Goal: Information Seeking & Learning: Learn about a topic

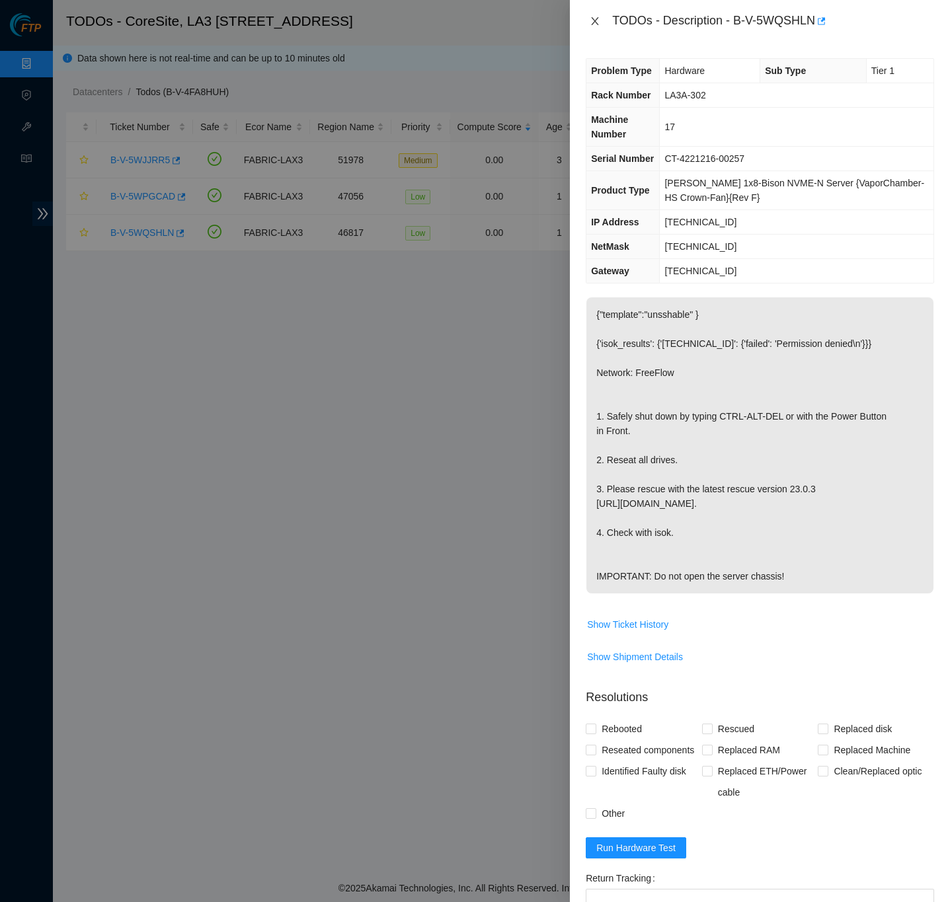
click at [596, 20] on icon "close" at bounding box center [595, 21] width 11 height 11
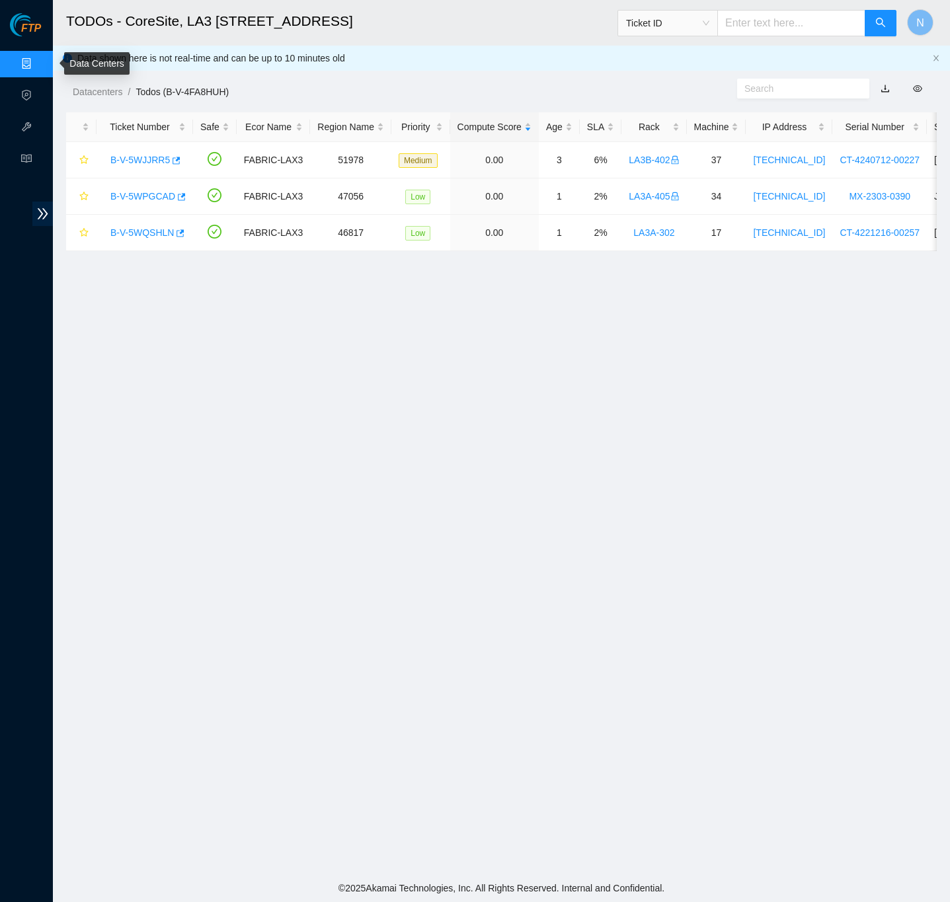
click at [38, 59] on link "Data Centers" at bounding box center [65, 64] width 54 height 11
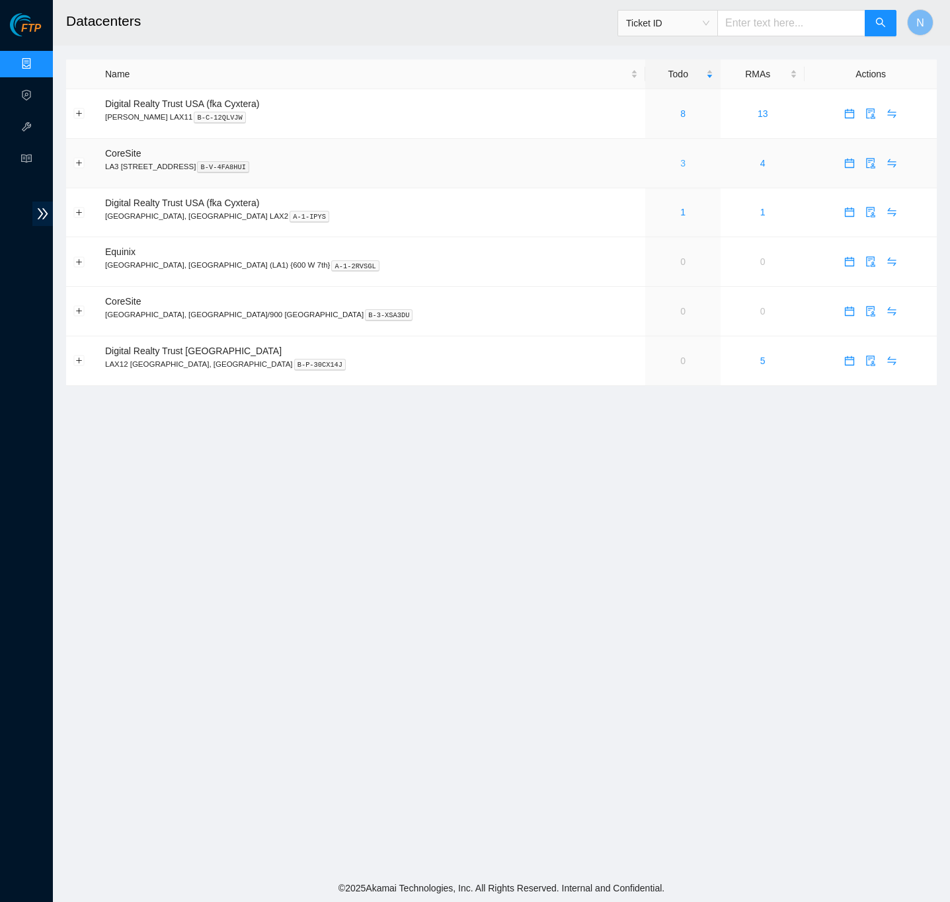
click at [680, 161] on link "3" at bounding box center [682, 163] width 5 height 11
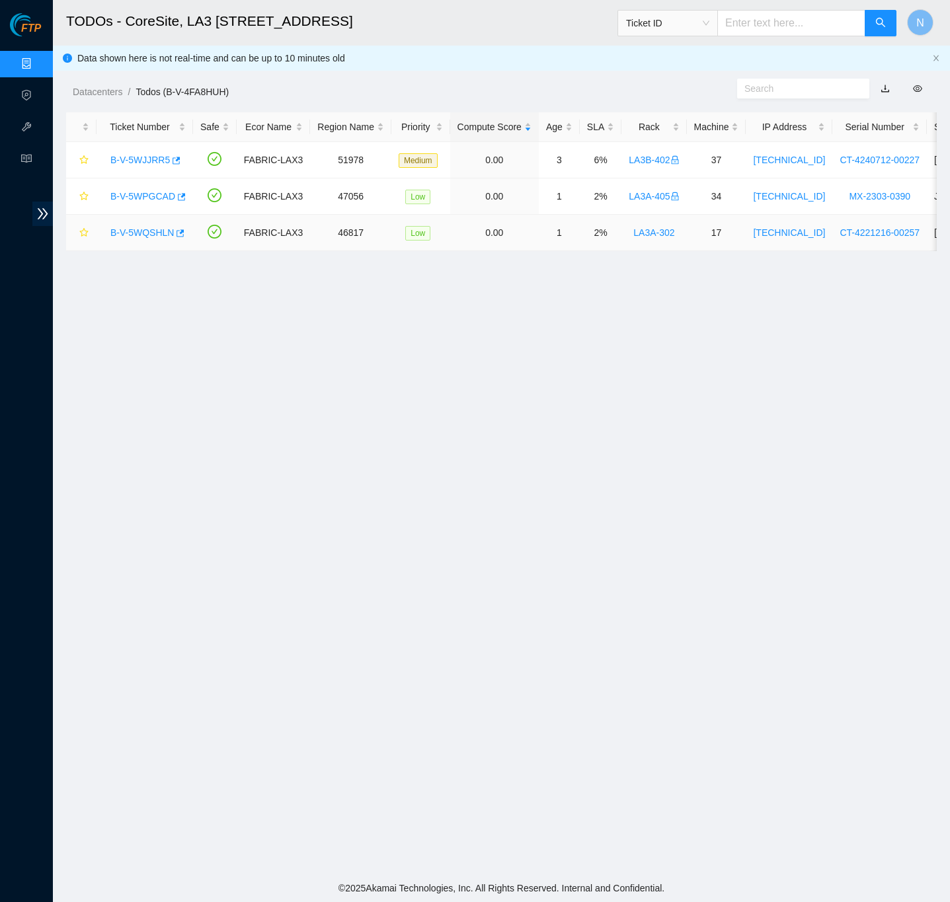
click at [145, 228] on link "B-V-5WQSHLN" at bounding box center [141, 232] width 63 height 11
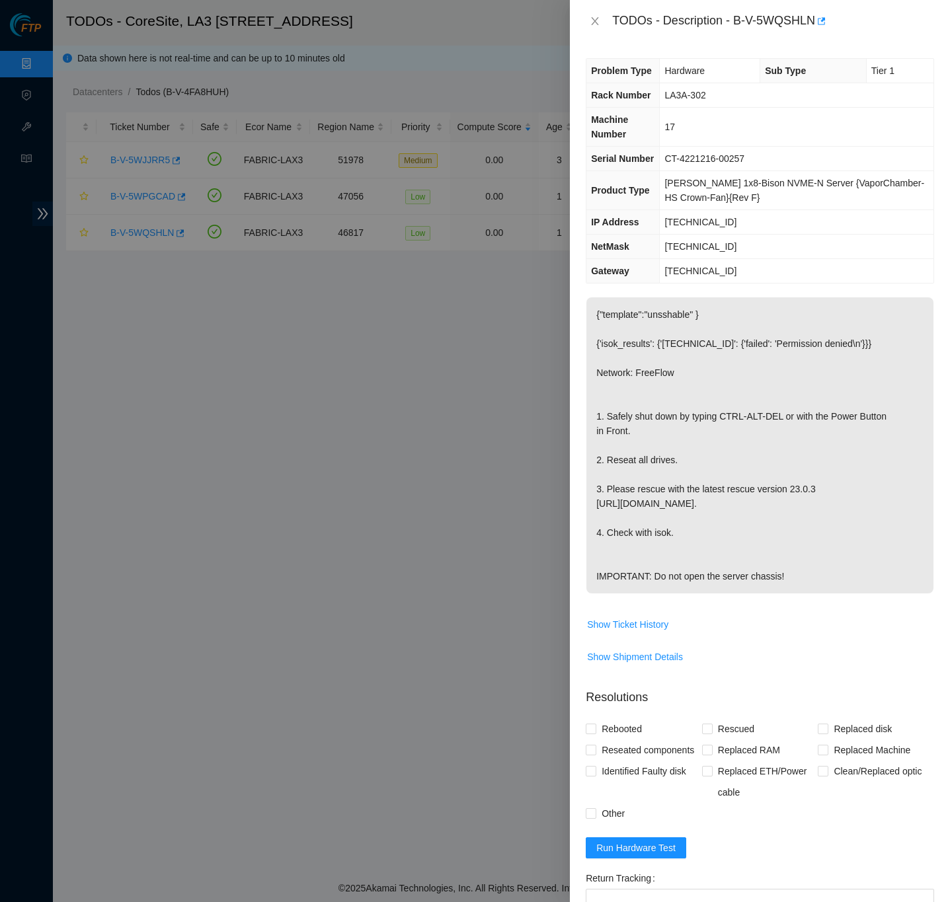
click at [787, 566] on p "{"template":"unsshable" } {'isok_results': {'[TECHNICAL_ID]': {'failed': 'Permi…" at bounding box center [759, 445] width 347 height 296
click at [933, 288] on div "Problem Type Hardware Sub Type Tier 1 Rack Number LA3A-302 Machine Number 17 Se…" at bounding box center [760, 472] width 380 height 860
click at [625, 50] on div "Problem Type Hardware Sub Type Tier 1 Rack Number LA3A-302 Machine Number 17 Se…" at bounding box center [760, 472] width 380 height 860
click at [706, 343] on p "{"template":"unsshable" } {'isok_results': {'[TECHNICAL_ID]': {'failed': 'Permi…" at bounding box center [759, 445] width 347 height 296
click at [726, 272] on span "[TECHNICAL_ID]" at bounding box center [700, 271] width 72 height 11
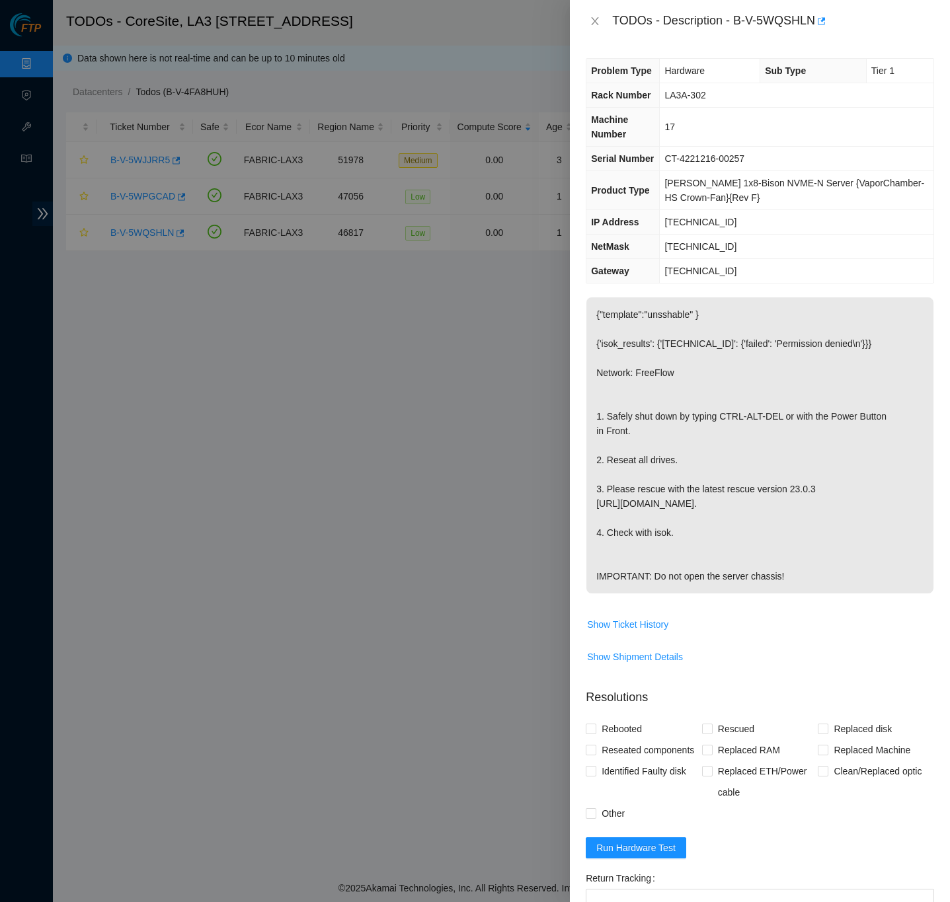
click at [918, 568] on p "{"template":"unsshable" } {'isok_results': {'[TECHNICAL_ID]': {'failed': 'Permi…" at bounding box center [759, 445] width 347 height 296
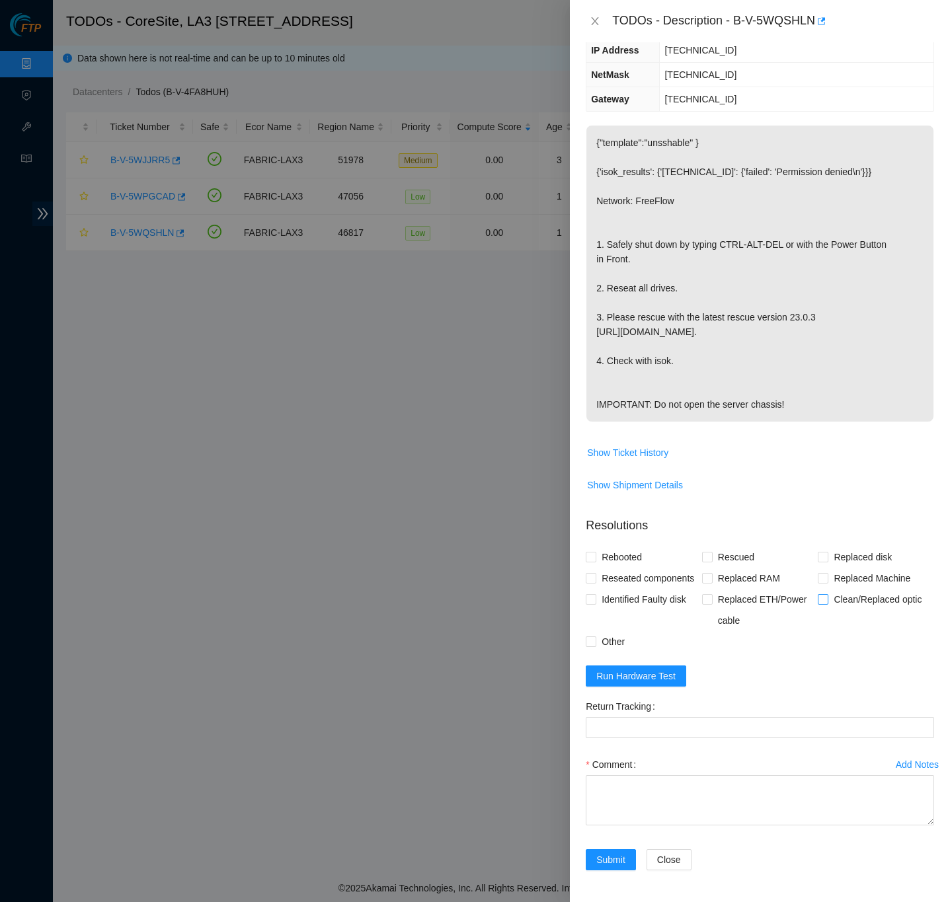
scroll to position [211, 0]
click at [772, 373] on p "{"template":"unsshable" } {'isok_results': {'[TECHNICAL_ID]': {'failed': 'Permi…" at bounding box center [759, 274] width 347 height 296
click at [822, 22] on icon "button" at bounding box center [820, 21] width 9 height 9
click at [875, 506] on p "Resolutions" at bounding box center [760, 520] width 348 height 28
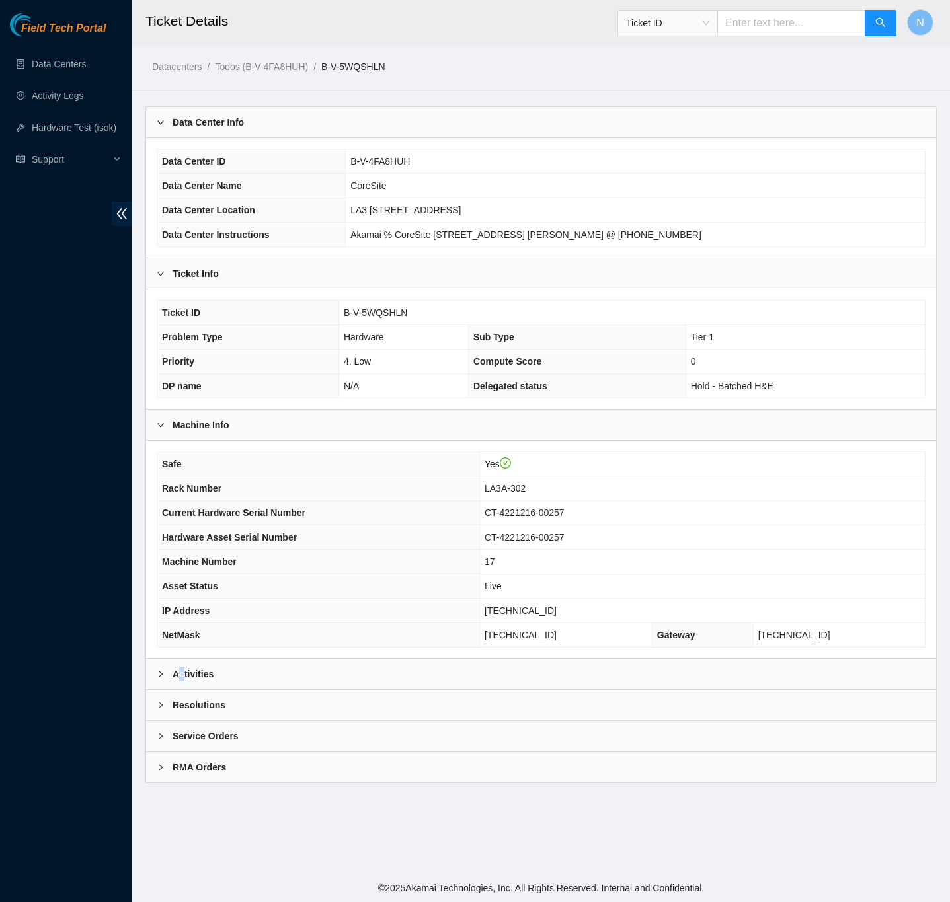
click at [182, 682] on b "Activities" at bounding box center [193, 674] width 41 height 15
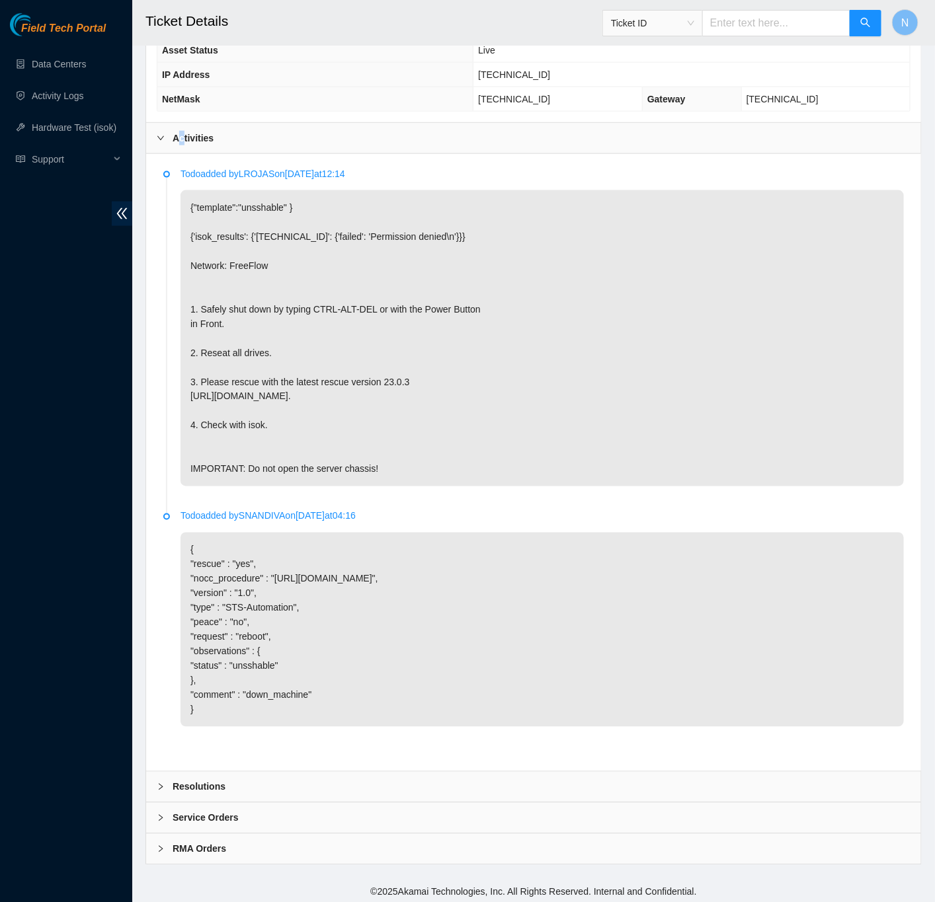
scroll to position [564, 0]
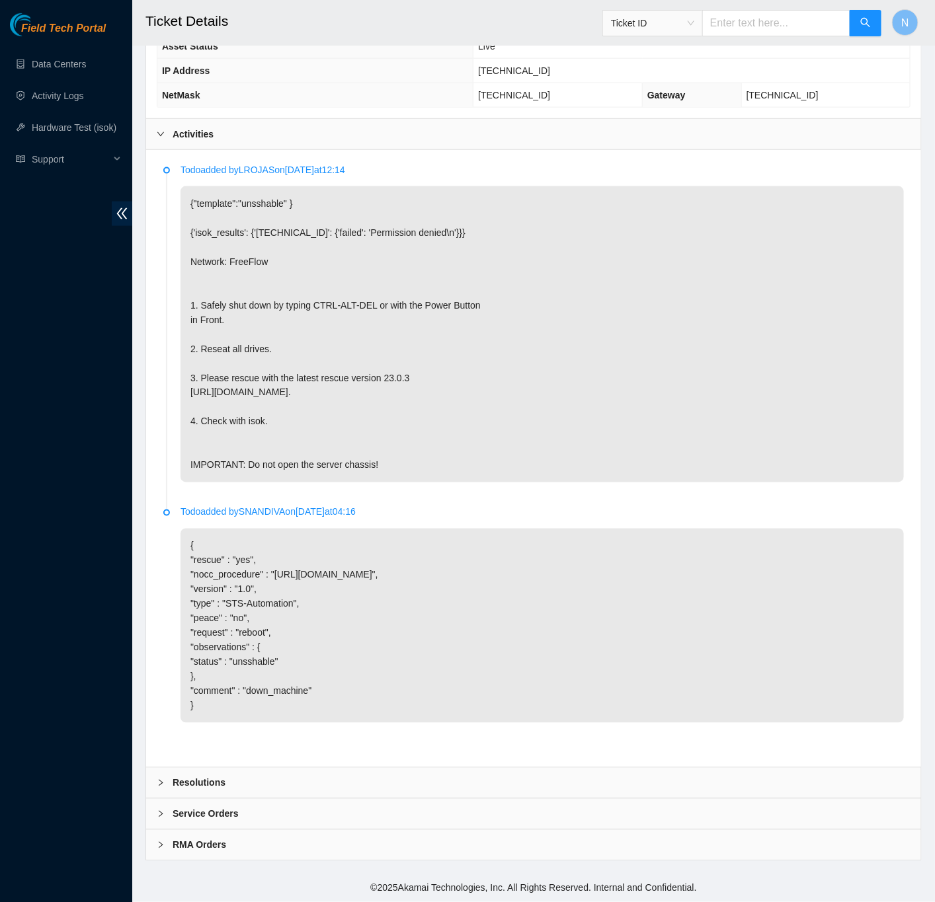
click at [167, 623] on li "Todo added by SNANDIVA on [DATE] 04:16 { "rescue" : "yes", "nocc_procedure" : "…" at bounding box center [533, 630] width 740 height 241
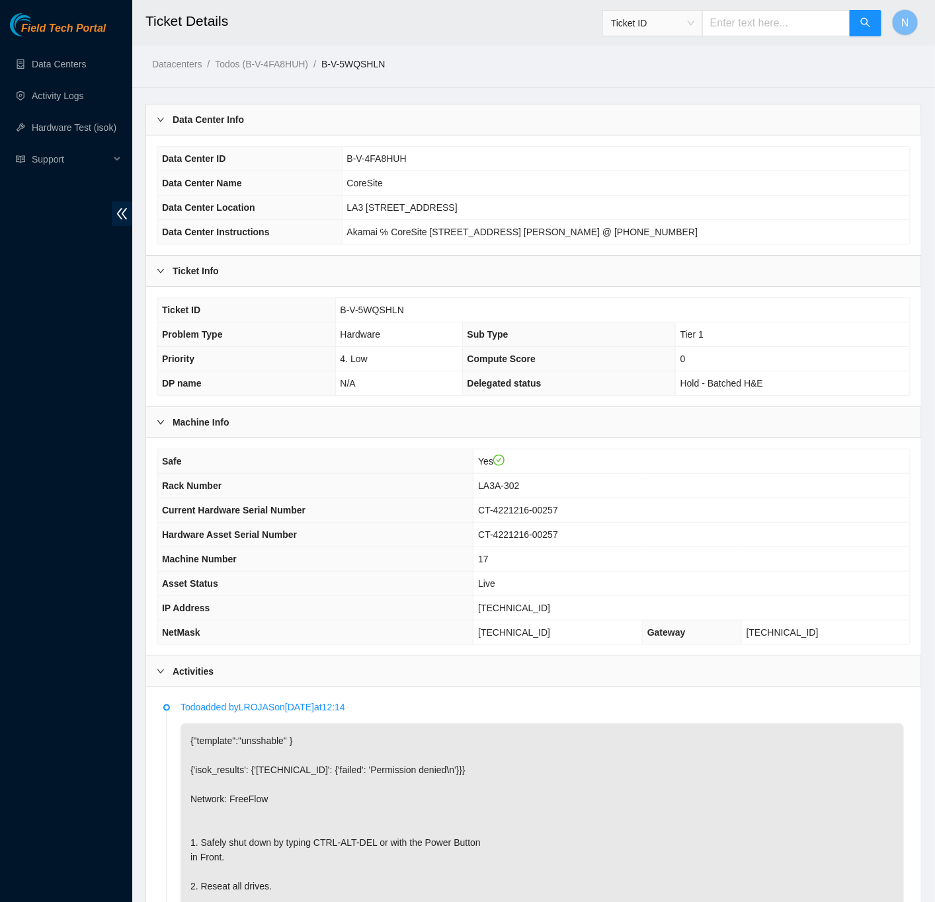
scroll to position [0, 0]
